Goal: Task Accomplishment & Management: Use online tool/utility

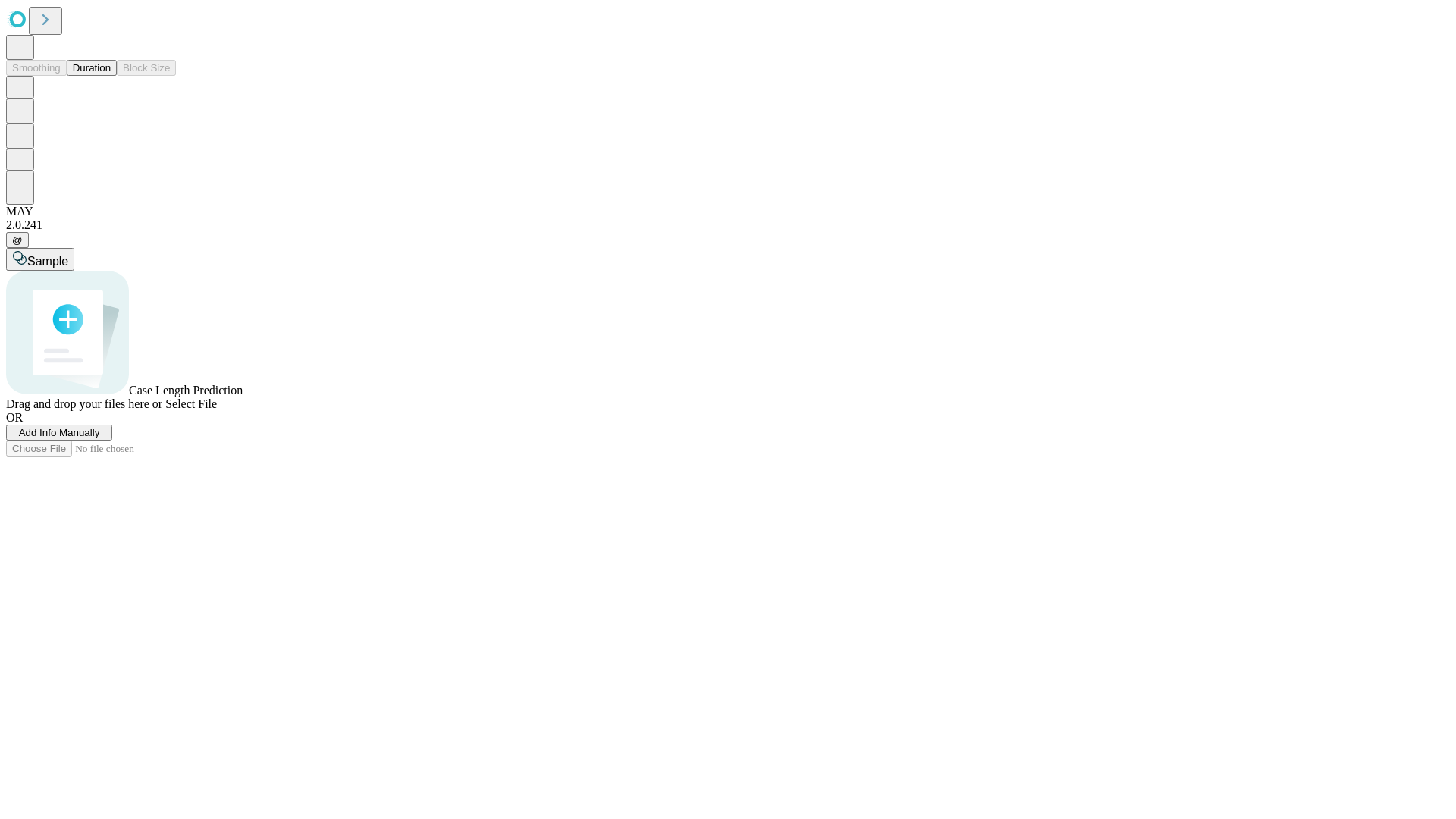
click at [111, 76] on button "Duration" at bounding box center [91, 68] width 50 height 16
click at [100, 438] on span "Add Info Manually" at bounding box center [59, 432] width 81 height 11
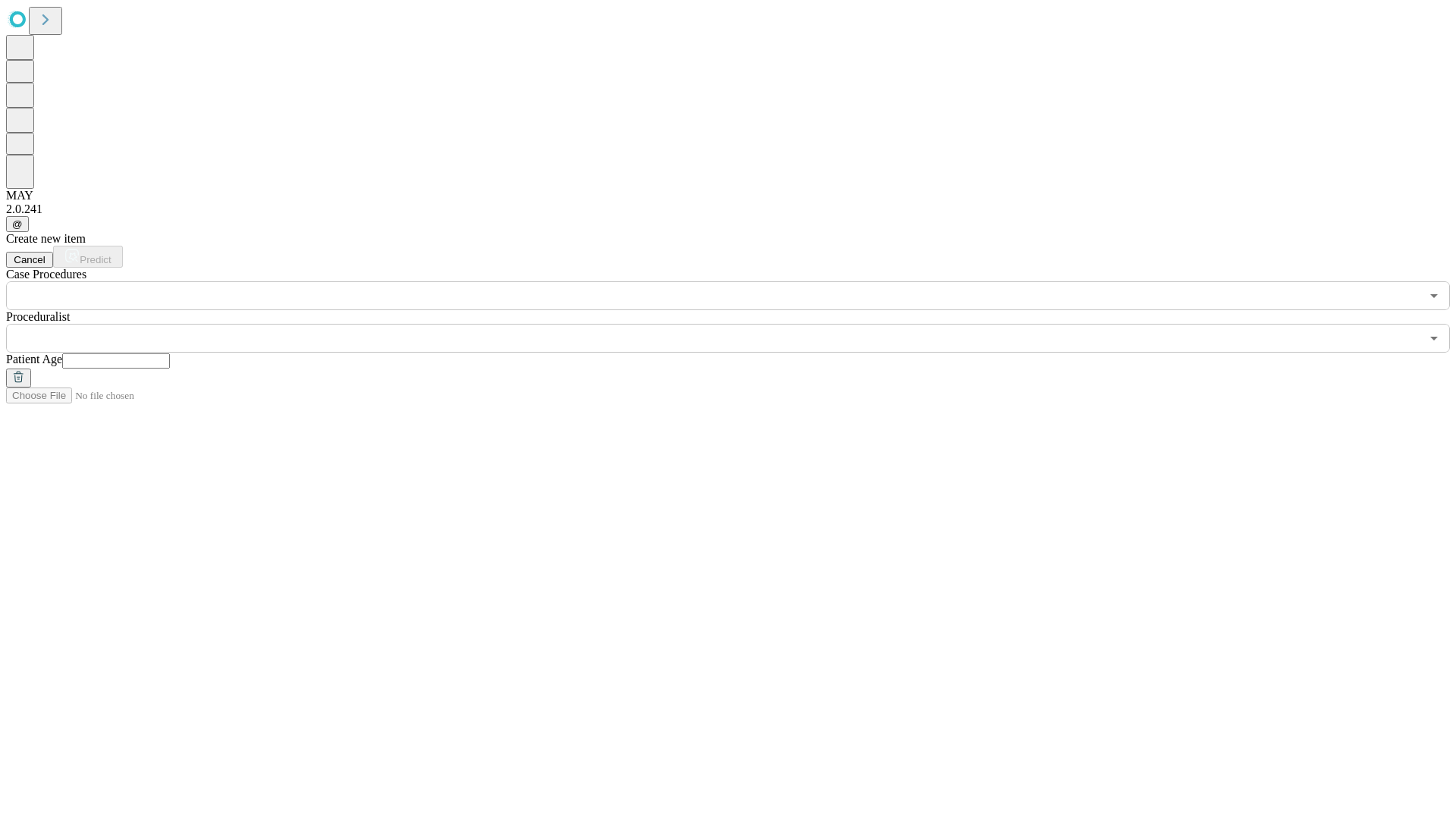
click at [170, 354] on input "text" at bounding box center [116, 361] width 107 height 15
type input "*"
click at [739, 324] on input "text" at bounding box center [713, 339] width 1414 height 29
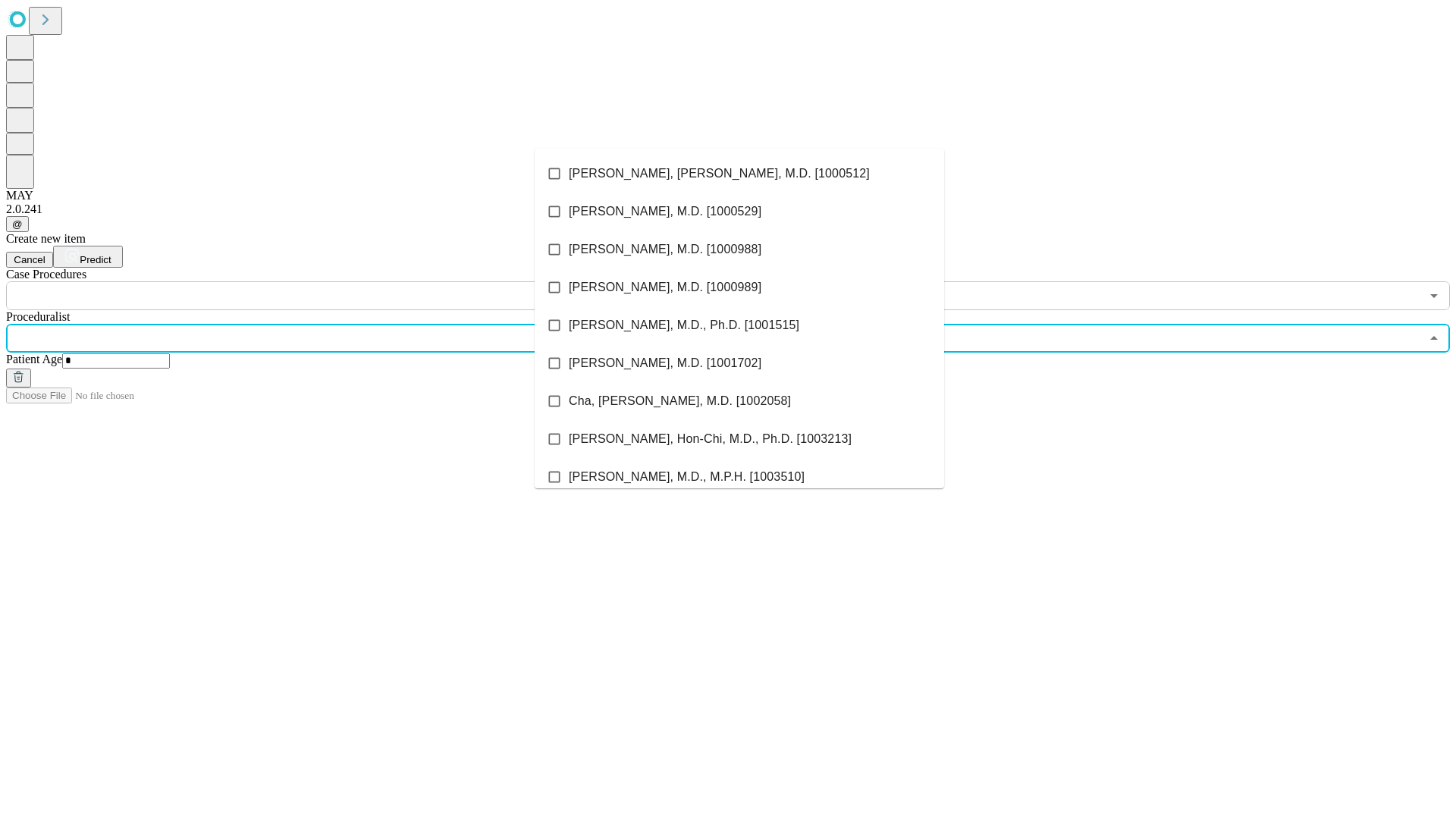
click at [740, 173] on li "[PERSON_NAME], [PERSON_NAME], M.D. [1000512]" at bounding box center [739, 173] width 409 height 38
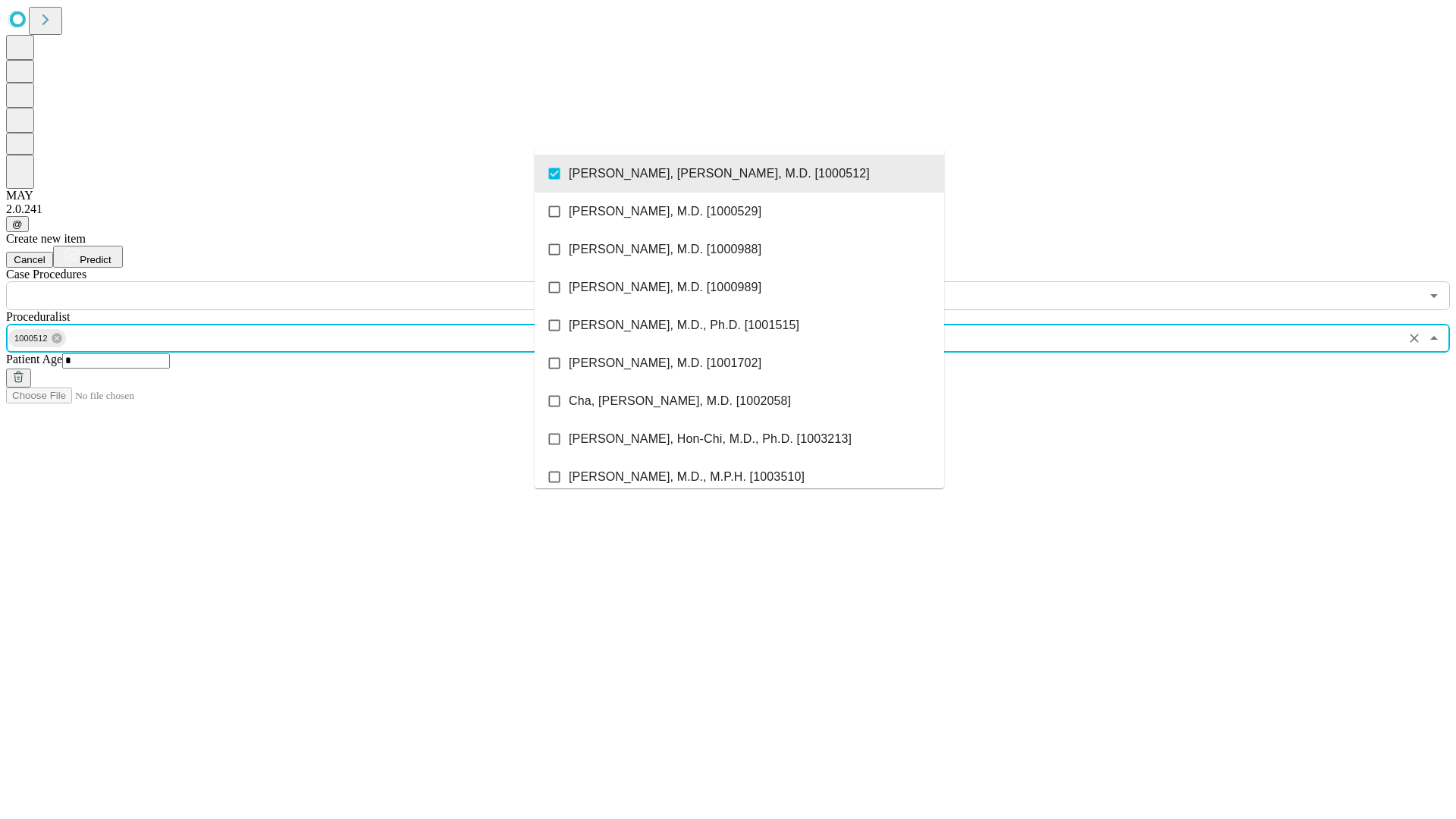
click at [318, 282] on input "text" at bounding box center [713, 296] width 1414 height 29
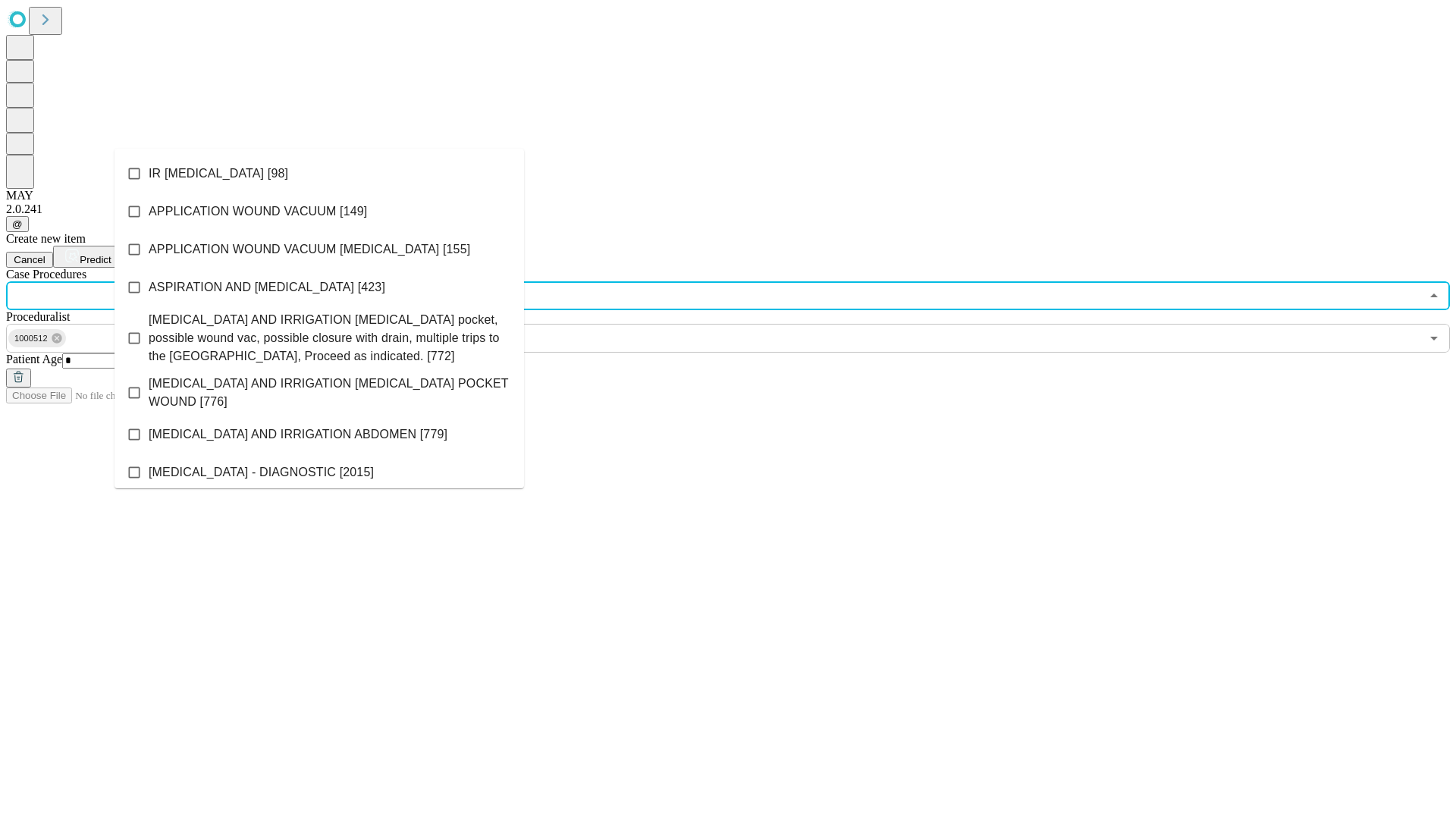
click at [319, 173] on li "IR [MEDICAL_DATA] [98]" at bounding box center [319, 173] width 409 height 38
